Goal: Task Accomplishment & Management: Manage account settings

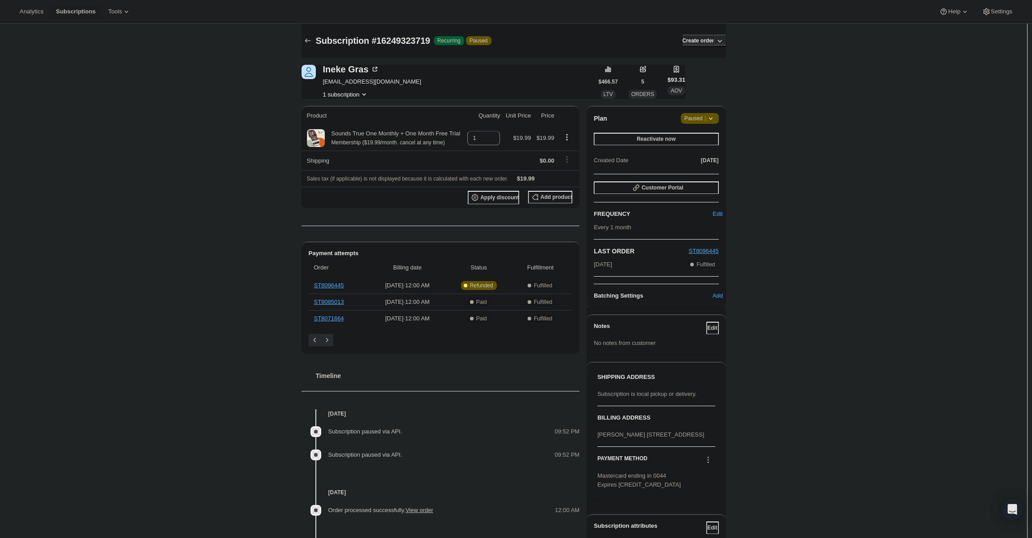
click at [708, 113] on div "Plan Attention Paused | Reactivate now Created Date Mar 22, 2025 Customer Porta…" at bounding box center [655, 206] width 139 height 201
click at [706, 115] on span "|" at bounding box center [704, 118] width 1 height 7
click at [704, 133] on span "Cancel subscription" at bounding box center [703, 136] width 50 height 7
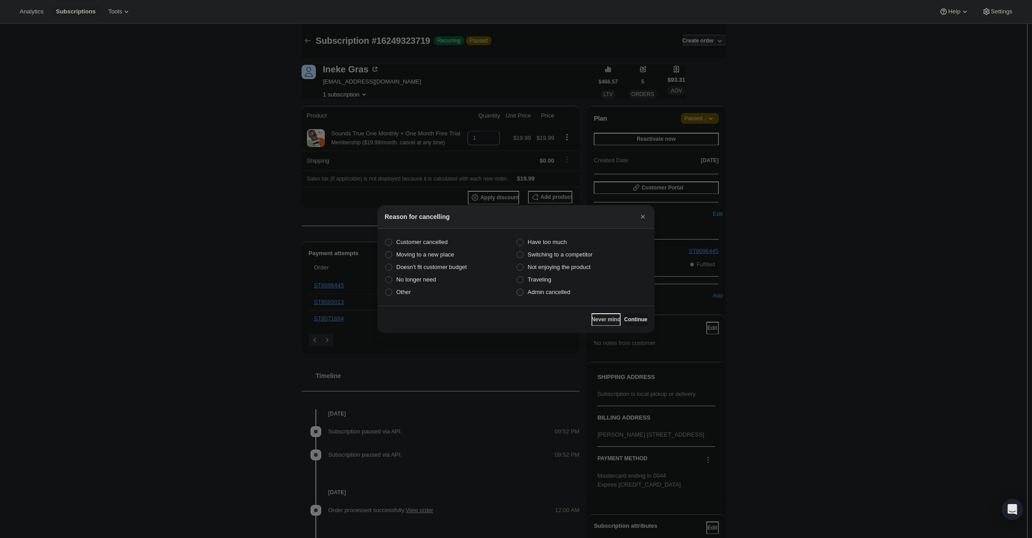
drag, startPoint x: 564, startPoint y: 291, endPoint x: 586, endPoint y: 295, distance: 23.1
click at [564, 291] on span "Admin cancelled" at bounding box center [549, 292] width 42 height 7
click at [517, 289] on input "Admin cancelled" at bounding box center [516, 289] width 0 height 0
radio input "true"
click at [645, 318] on button "Continue" at bounding box center [635, 319] width 23 height 13
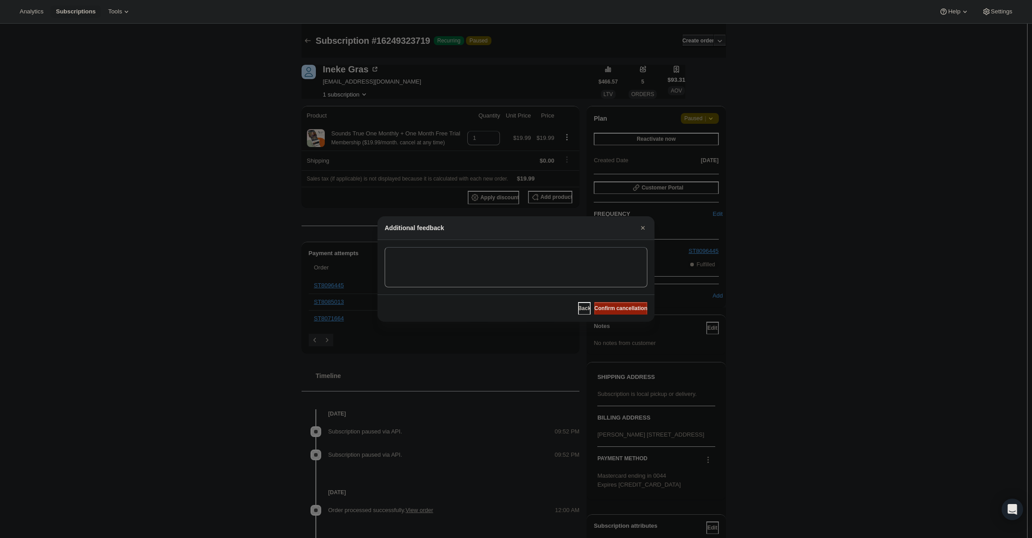
click at [626, 310] on span "Confirm cancellation" at bounding box center [620, 308] width 53 height 7
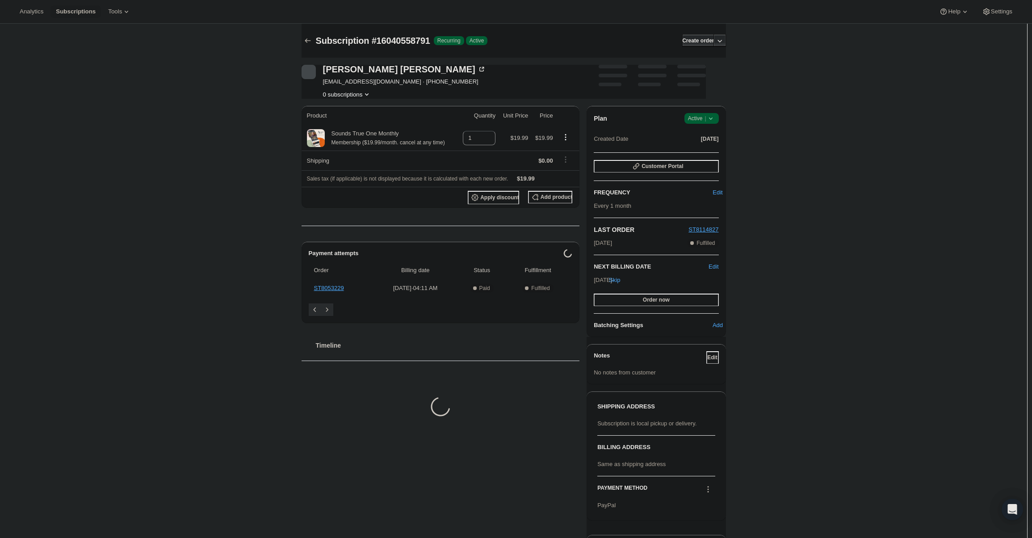
click at [718, 116] on span "Success Active |" at bounding box center [701, 118] width 34 height 11
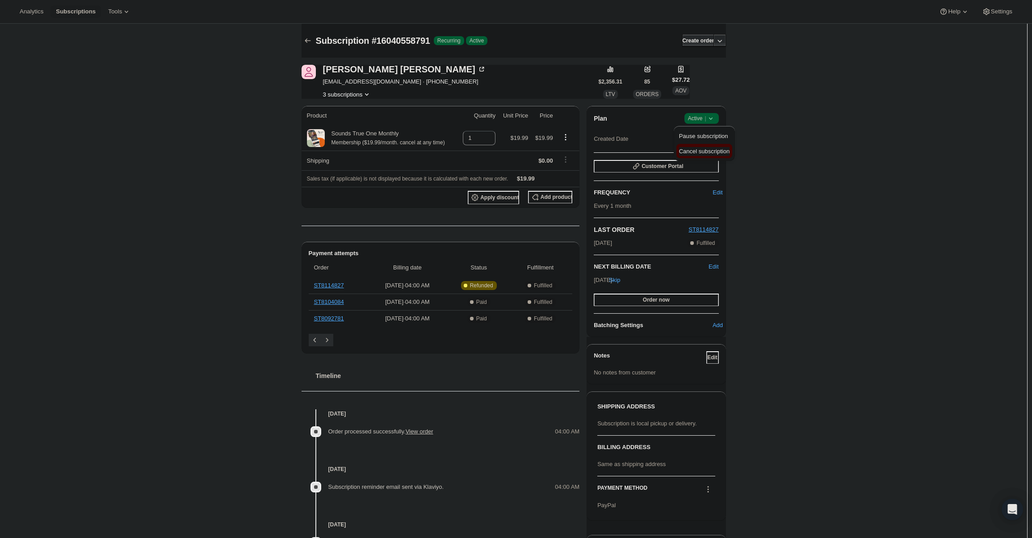
click at [712, 158] on button "Cancel subscription" at bounding box center [704, 151] width 56 height 14
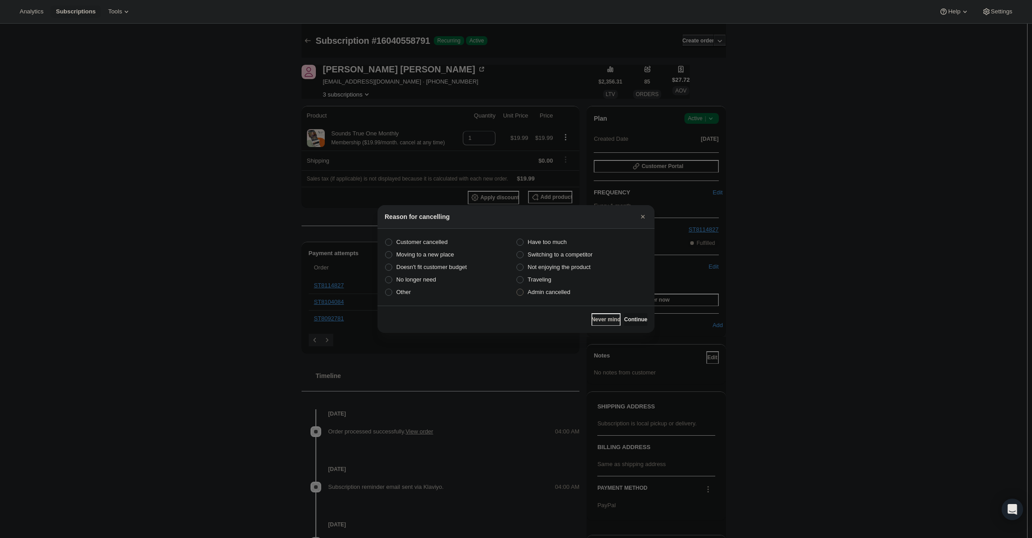
click at [564, 292] on span "Admin cancelled" at bounding box center [549, 292] width 42 height 7
click at [517, 289] on input "Admin cancelled" at bounding box center [516, 289] width 0 height 0
radio input "true"
click at [638, 318] on span "Continue" at bounding box center [635, 319] width 23 height 7
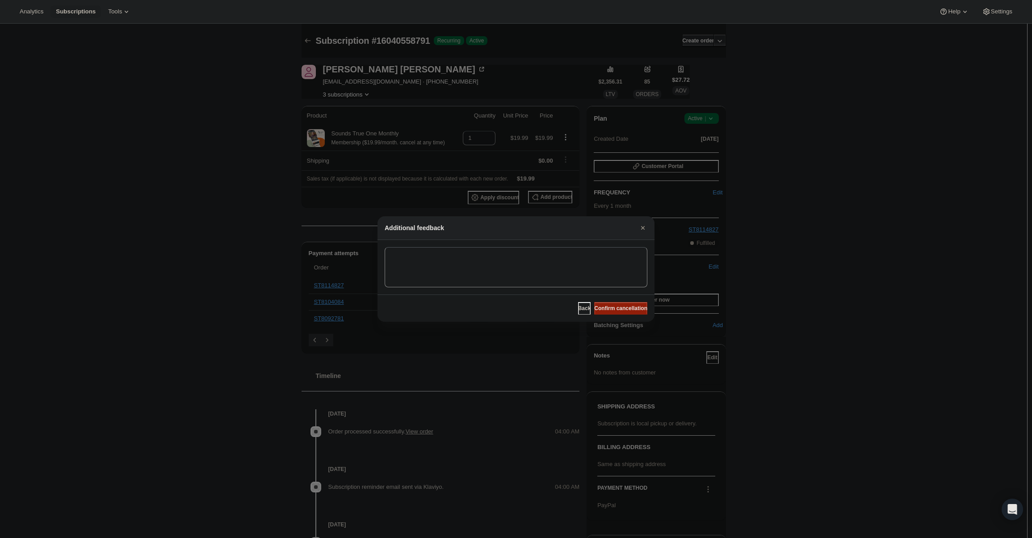
click at [633, 309] on span "Confirm cancellation" at bounding box center [620, 308] width 53 height 7
